Goal: Complete application form

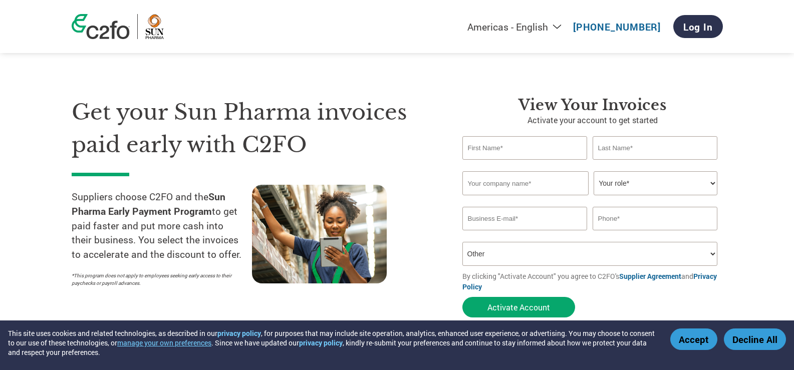
select select "Other"
click at [712, 256] on select "How did you hear about the program? Received a letter Email Social Media Online…" at bounding box center [589, 254] width 255 height 24
click at [443, 184] on div "Get your Sun Pharma invoices paid early with C2FO Suppliers choose C2FO and the…" at bounding box center [260, 209] width 376 height 226
click at [517, 147] on input "text" at bounding box center [524, 148] width 125 height 24
click at [514, 220] on input "email" at bounding box center [524, 219] width 125 height 24
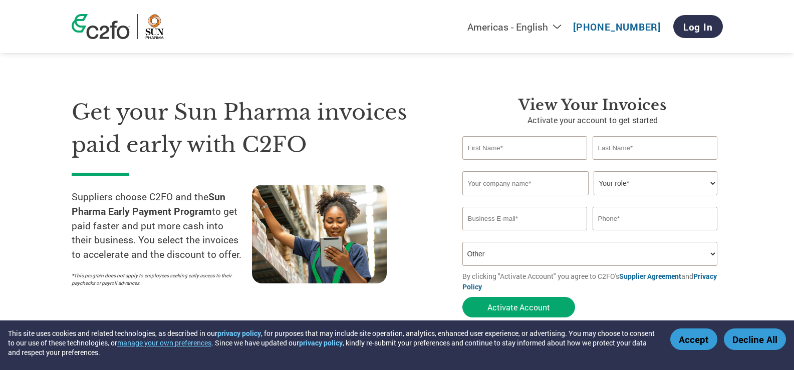
click at [495, 155] on input "text" at bounding box center [524, 148] width 125 height 24
type input "Ashish"
type input "mishra"
click at [501, 190] on input "text" at bounding box center [525, 183] width 126 height 24
type input "Trruu global brands llp"
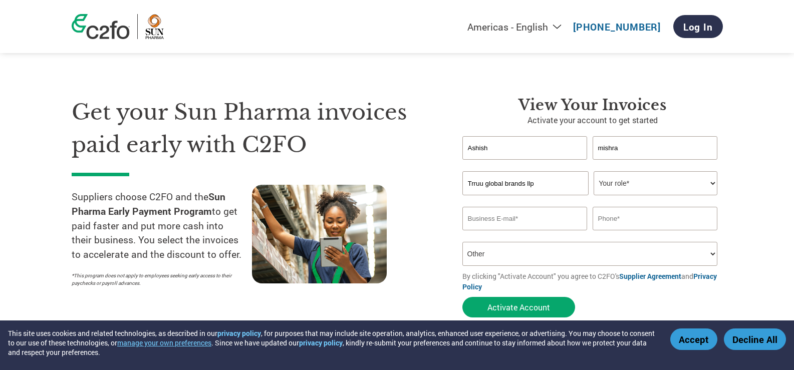
click at [714, 185] on select "Your role* CFO Controller Credit Manager Finance Director Treasurer CEO Preside…" at bounding box center [655, 183] width 124 height 24
select select "ACCOUNTING"
click at [593, 171] on select "Your role* CFO Controller Credit Manager Finance Director Treasurer CEO Preside…" at bounding box center [655, 183] width 124 height 24
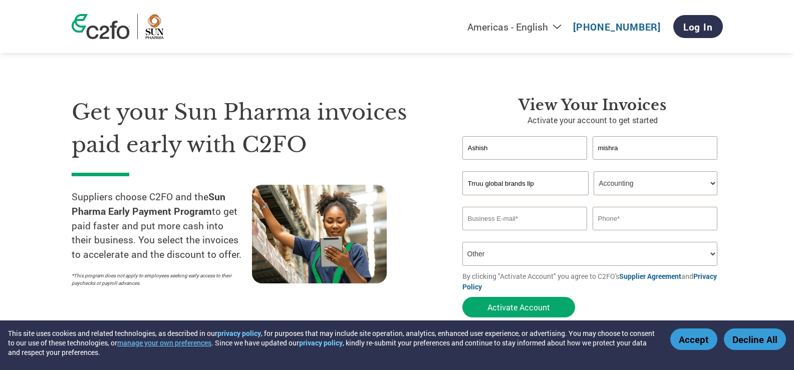
click at [525, 215] on input "email" at bounding box center [524, 219] width 125 height 24
click at [525, 214] on input "email" at bounding box center [524, 219] width 125 height 24
type input "accounts1@trruu.com"
click at [627, 217] on input "text" at bounding box center [654, 219] width 125 height 24
type input "9773738458"
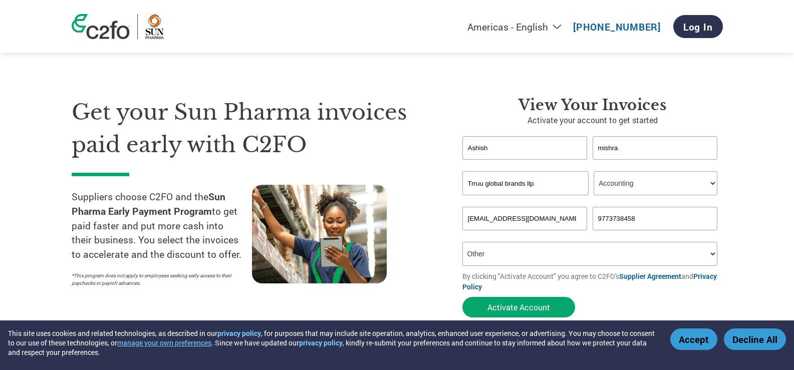
click at [528, 245] on select "How did you hear about the program? Received a letter Email Social Media Online…" at bounding box center [589, 254] width 255 height 24
click at [525, 245] on select "How did you hear about the program? Received a letter Email Social Media Online…" at bounding box center [589, 254] width 255 height 24
select select "Email"
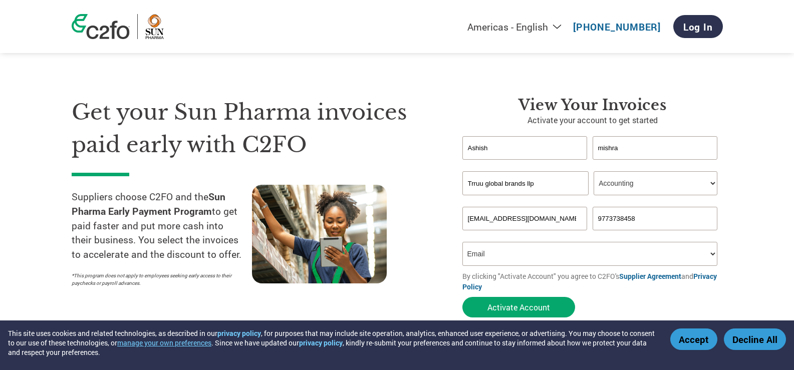
click at [462, 242] on select "How did you hear about the program? Received a letter Email Social Media Online…" at bounding box center [589, 254] width 255 height 24
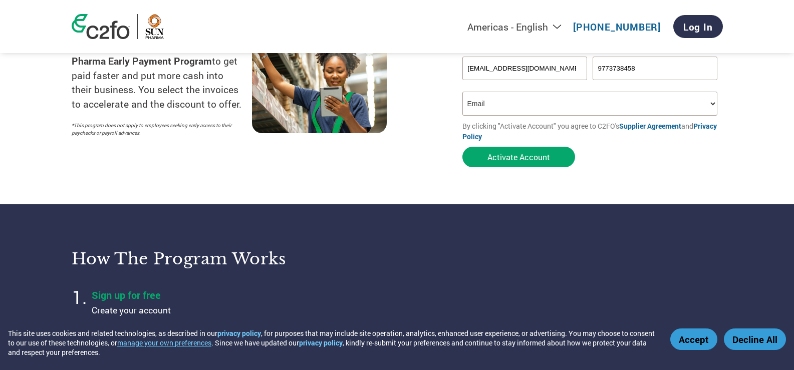
scroll to position [100, 0]
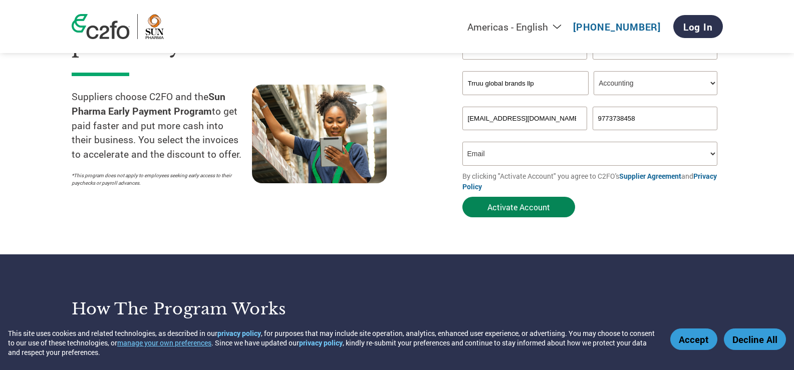
click at [516, 210] on button "Activate Account" at bounding box center [518, 207] width 113 height 21
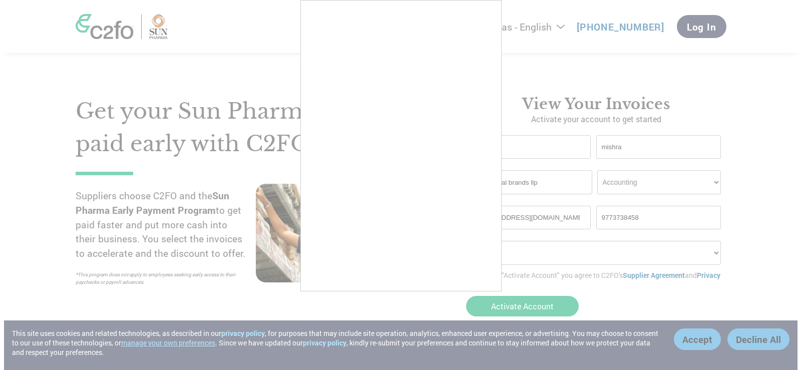
scroll to position [0, 0]
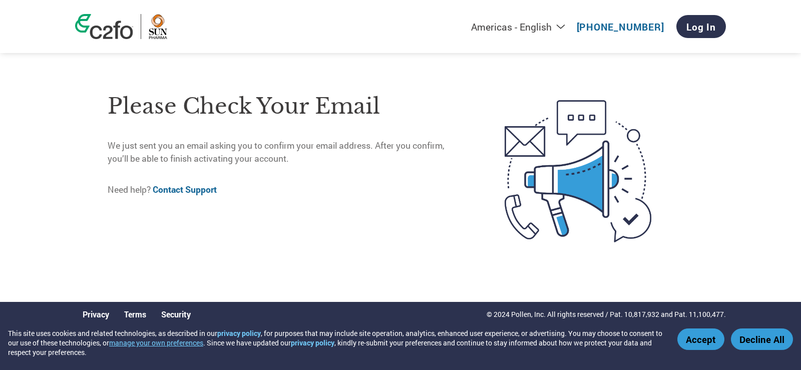
click at [98, 40] on div "Americas - English Américas - Español Américas - Português Amériques - Français…" at bounding box center [401, 26] width 666 height 53
click at [103, 38] on img at bounding box center [104, 26] width 58 height 25
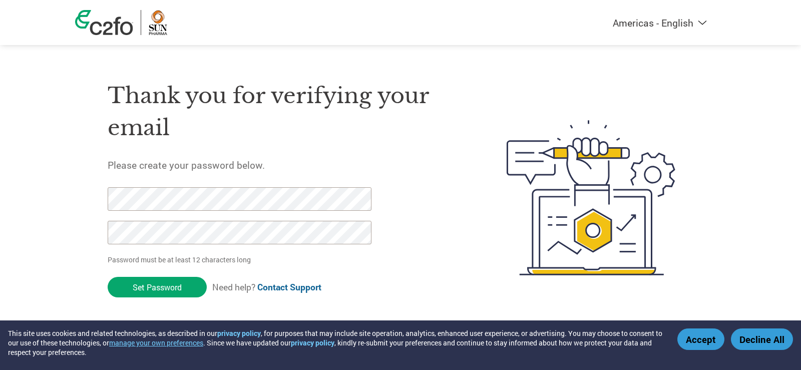
click at [384, 141] on h1 "Thank you for verifying your email" at bounding box center [283, 112] width 351 height 65
click at [0, 190] on div "Americas - English Américas - Español Américas - Português Amériques - Français…" at bounding box center [400, 157] width 801 height 315
click at [0, 187] on div "Americas - English Américas - Español Américas - Português Amériques - Français…" at bounding box center [400, 157] width 801 height 315
click at [154, 290] on input "Set Password" at bounding box center [157, 287] width 99 height 21
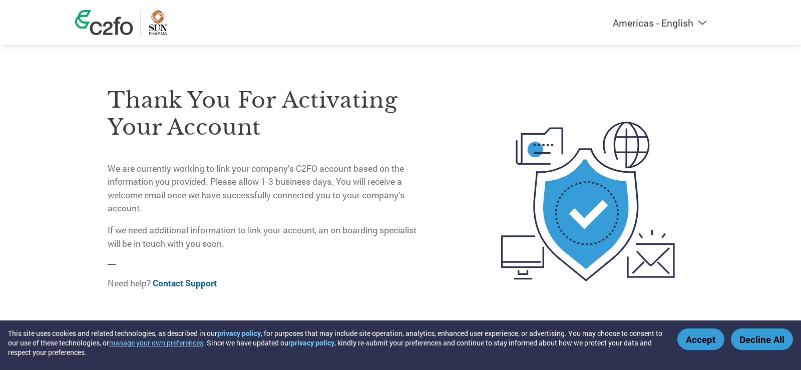
click at [114, 29] on img at bounding box center [104, 22] width 58 height 25
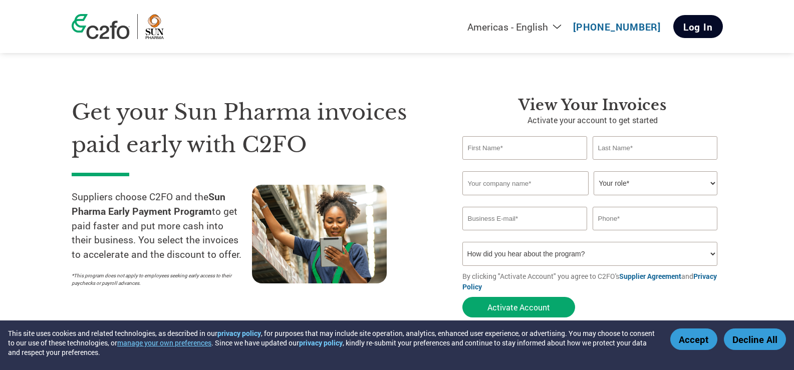
click at [692, 23] on link "Log In" at bounding box center [698, 26] width 50 height 23
